Goal: Information Seeking & Learning: Learn about a topic

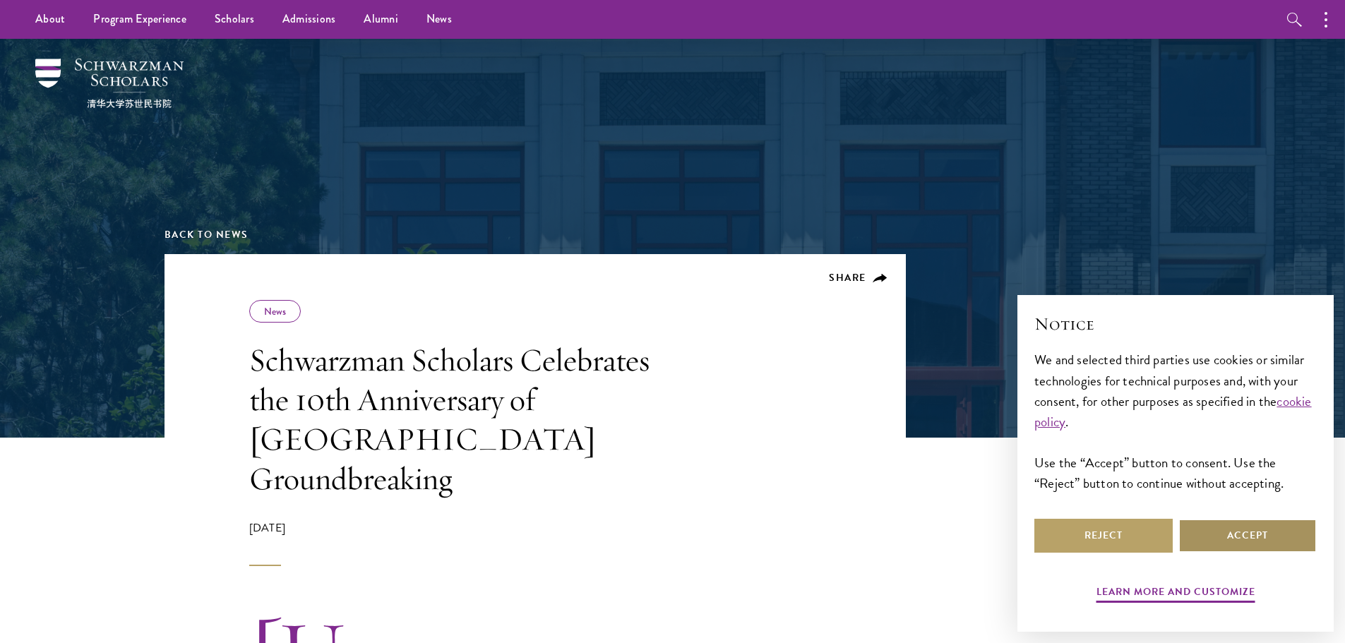
click at [1256, 537] on button "Accept" at bounding box center [1247, 536] width 138 height 34
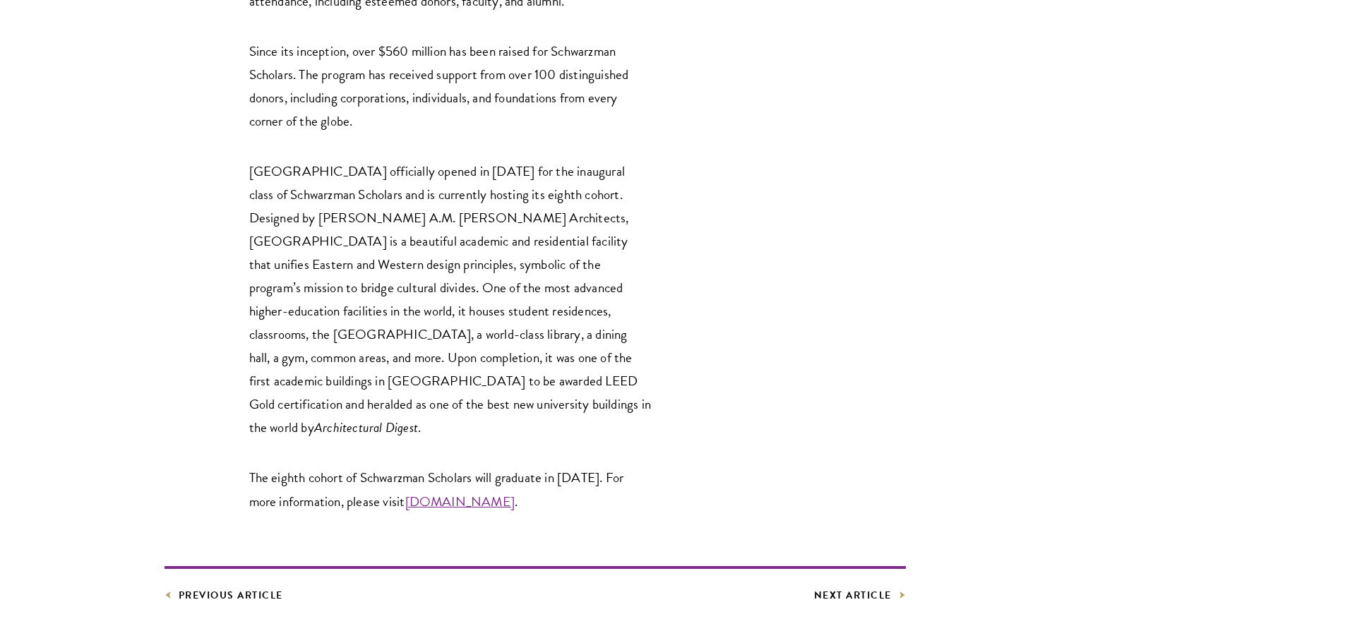
scroll to position [2330, 0]
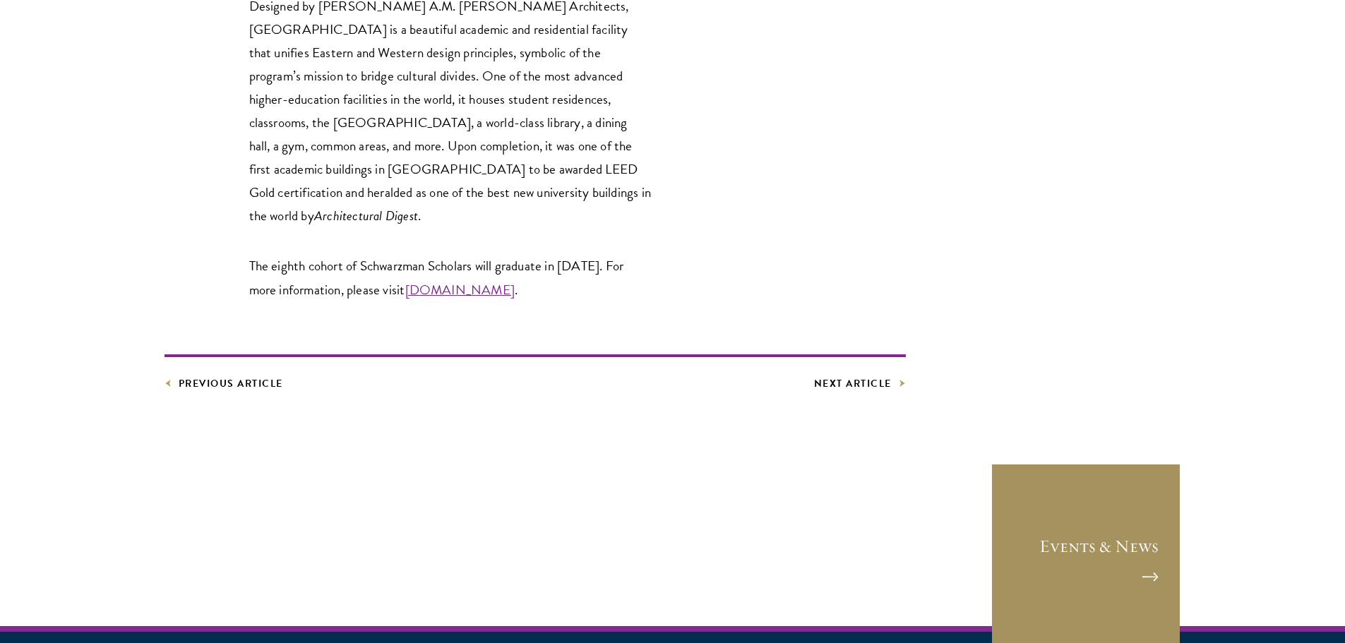
click at [1115, 463] on link "Events & News" at bounding box center [1086, 558] width 191 height 191
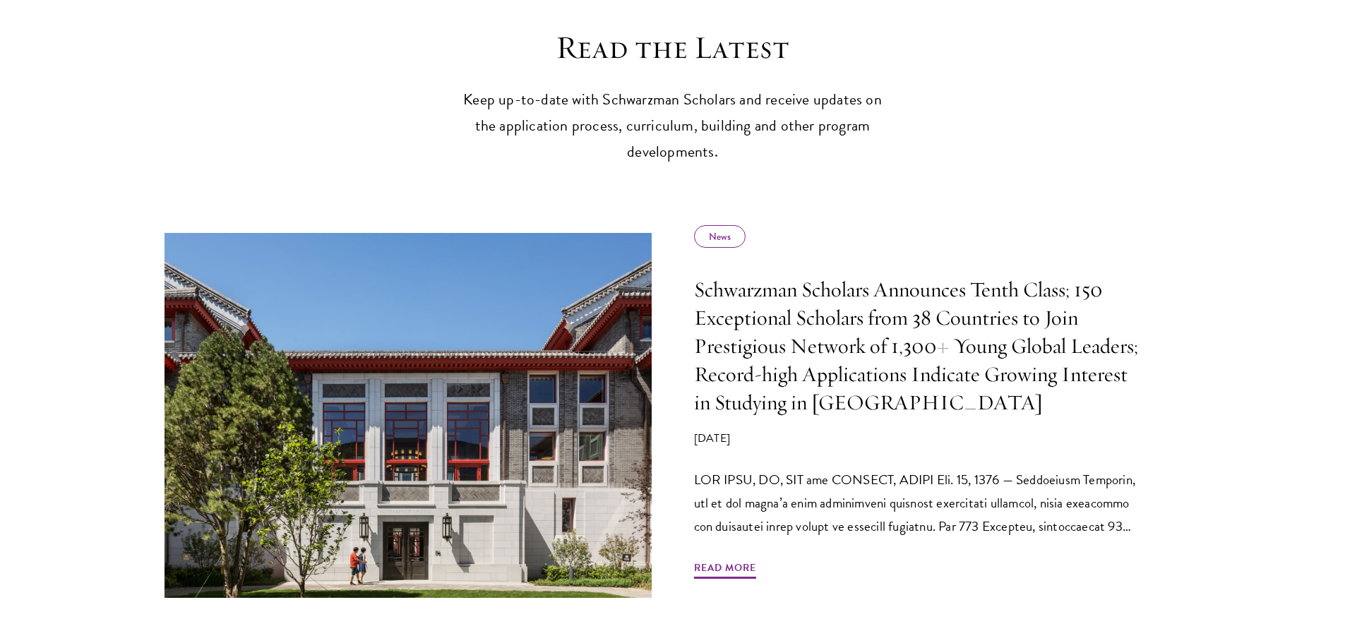
scroll to position [565, 0]
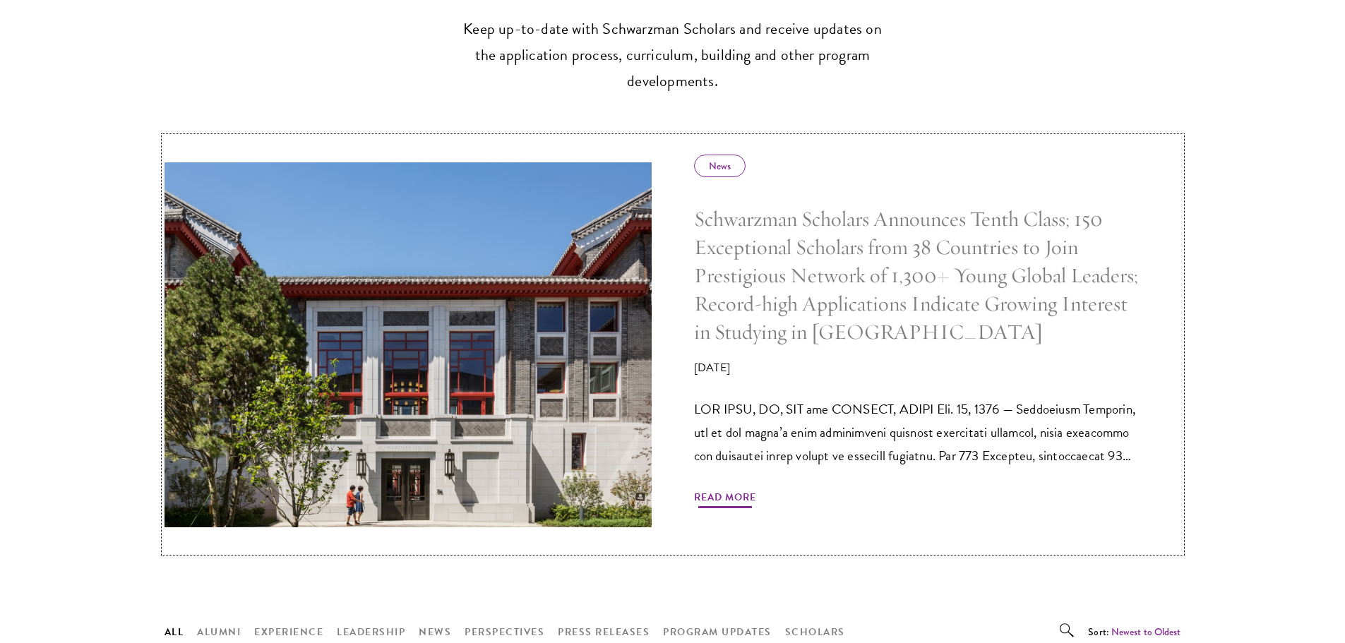
click at [747, 502] on span "Read More" at bounding box center [725, 500] width 62 height 22
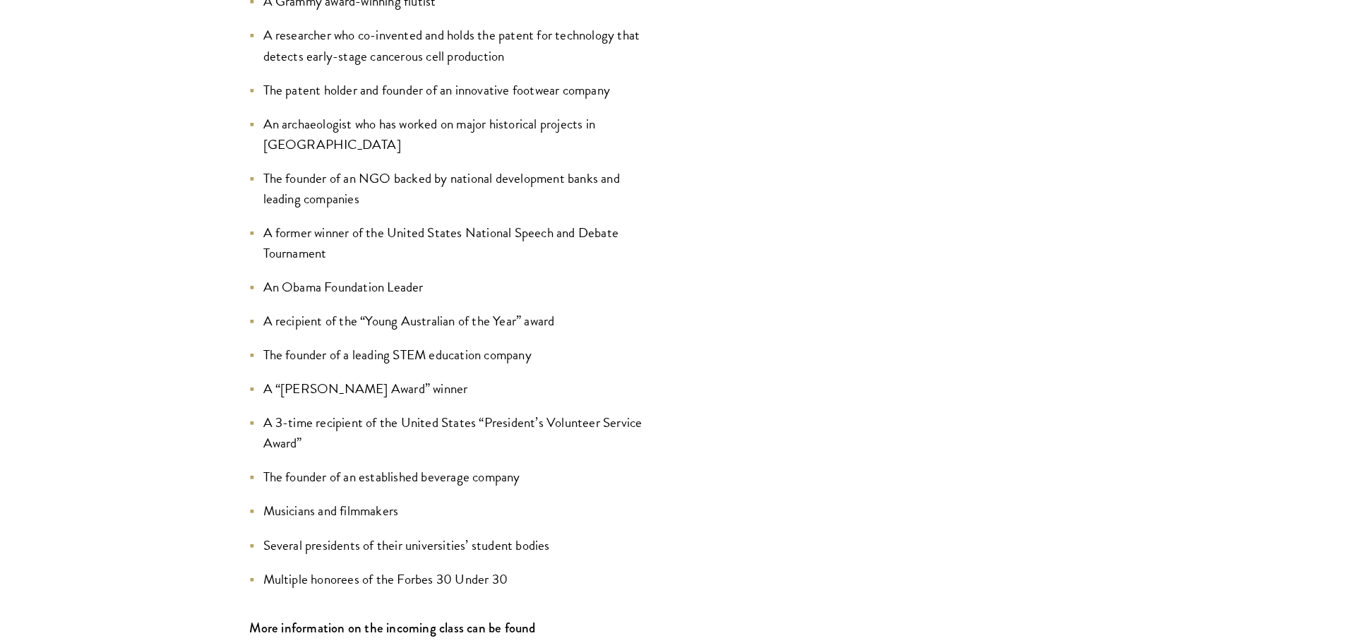
scroll to position [1836, 0]
